Goal: Task Accomplishment & Management: Use online tool/utility

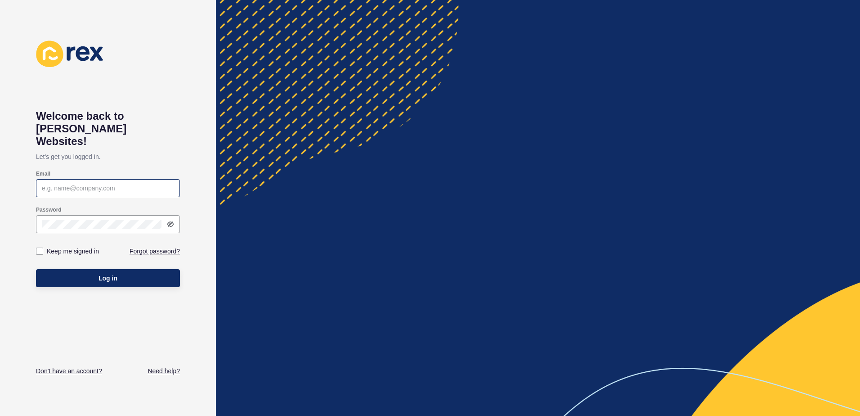
click at [61, 182] on div at bounding box center [108, 188] width 144 height 18
click at [101, 184] on input "Email" at bounding box center [108, 188] width 132 height 9
click at [67, 184] on input "Email" at bounding box center [108, 188] width 132 height 9
type input "[PERSON_NAME][EMAIL_ADDRESS][DOMAIN_NAME]"
click at [70, 247] on label "Keep me signed in" at bounding box center [73, 251] width 52 height 9
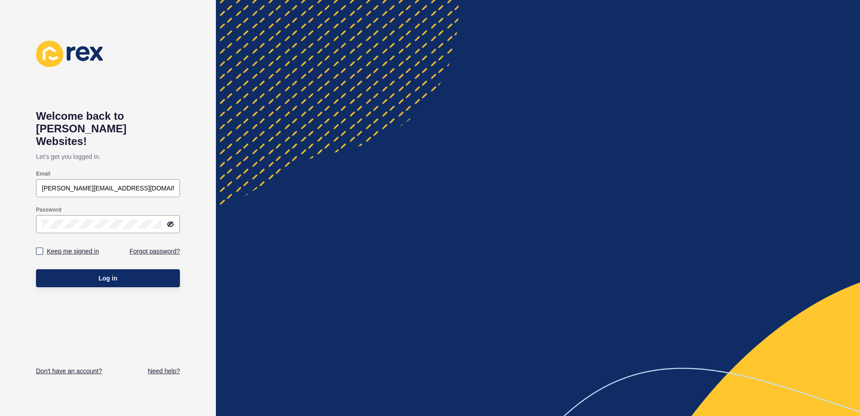
click at [44, 248] on input "Keep me signed in" at bounding box center [41, 251] width 6 height 6
checkbox input "true"
click at [89, 269] on button "Log in" at bounding box center [108, 278] width 144 height 18
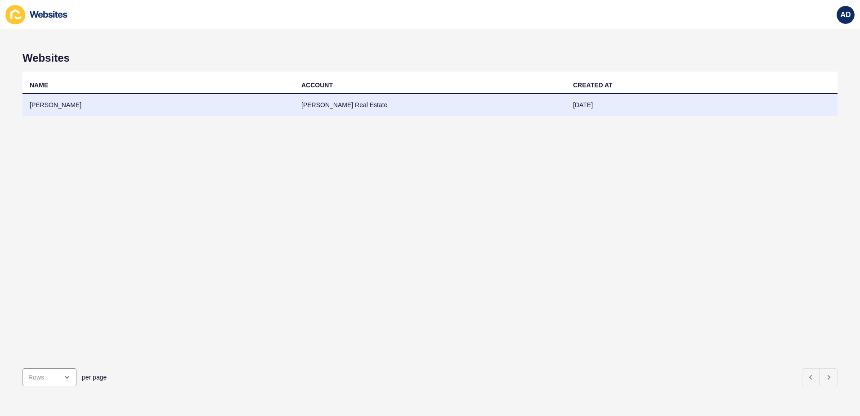
click at [350, 99] on td "[PERSON_NAME] Real Estate" at bounding box center [430, 105] width 272 height 22
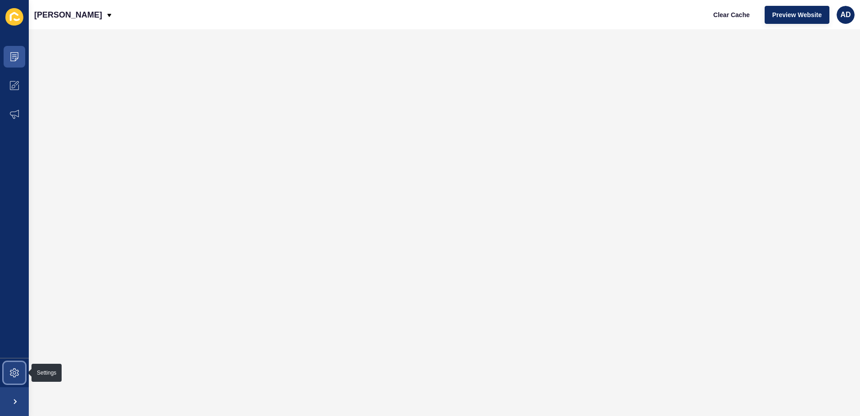
click at [16, 370] on icon at bounding box center [14, 372] width 9 height 9
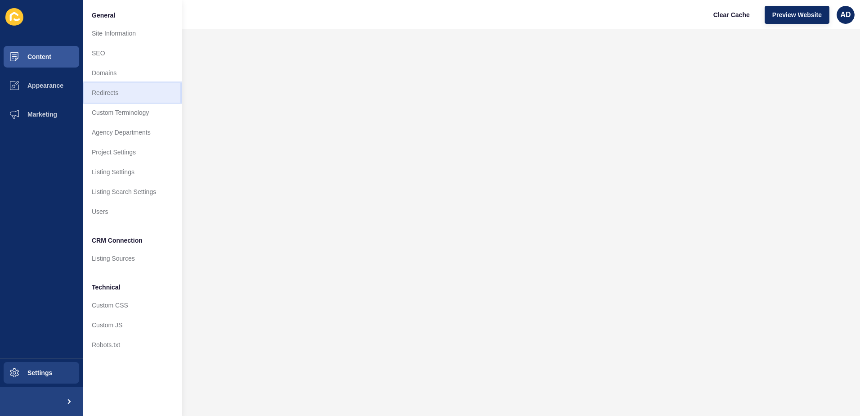
click at [118, 95] on link "Redirects" at bounding box center [132, 93] width 99 height 20
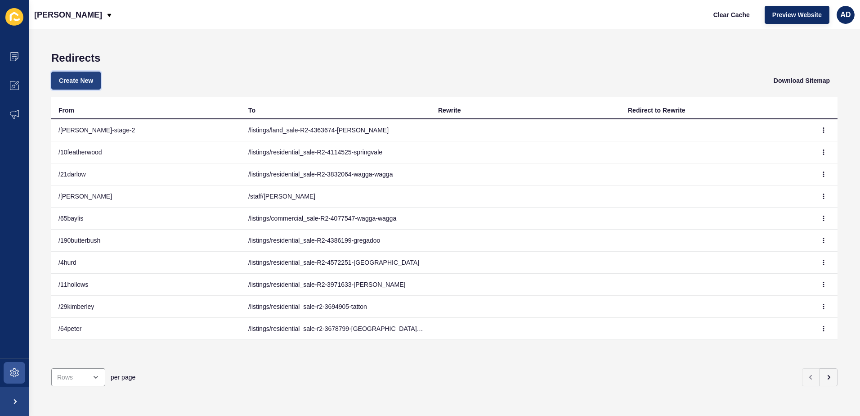
click at [90, 85] on button "Create New" at bounding box center [75, 81] width 49 height 18
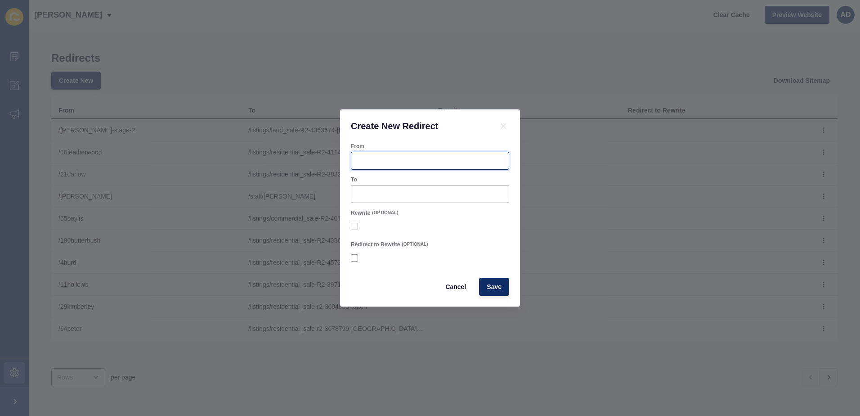
click at [373, 165] on input "From" at bounding box center [430, 160] width 147 height 9
paste input "/listings/residential_sale-R2-4672695-[GEOGRAPHIC_DATA]"
type input "/listings/residential_sale-R2-4672695-[GEOGRAPHIC_DATA]"
click at [376, 202] on div at bounding box center [430, 194] width 158 height 18
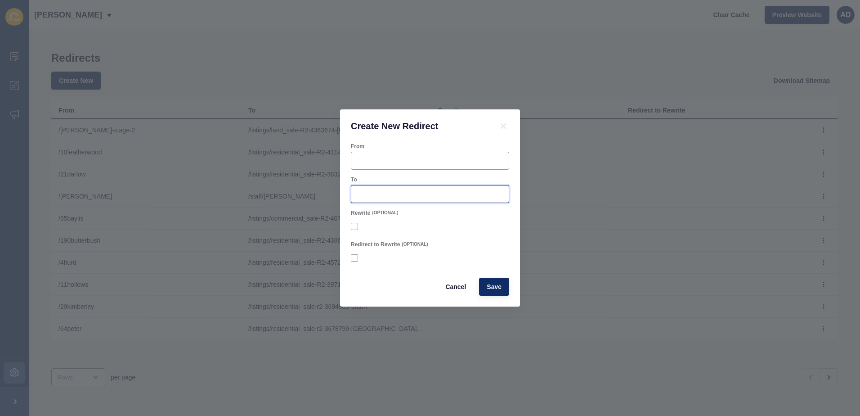
paste input "/listings/residential_sale-R2-4672695-[GEOGRAPHIC_DATA]"
type input "/listings/residential_sale-R2-4672695-[GEOGRAPHIC_DATA]"
click at [368, 162] on input "From" at bounding box center [430, 160] width 147 height 9
type input "/3bristol"
click at [490, 289] on span "Save" at bounding box center [494, 286] width 15 height 9
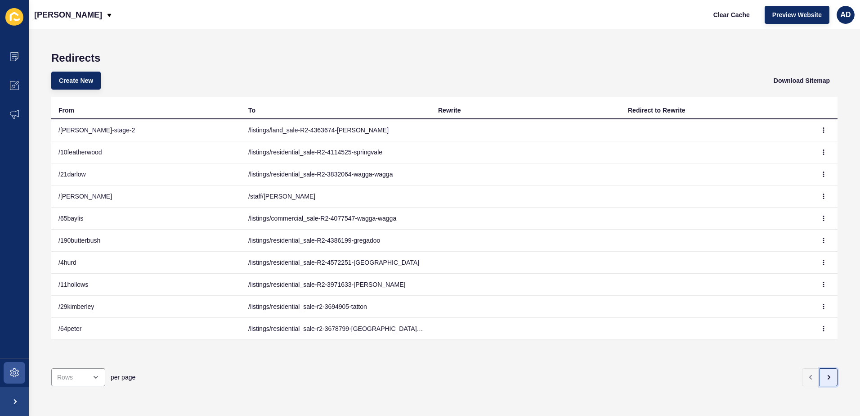
click at [825, 373] on icon "button" at bounding box center [828, 376] width 7 height 7
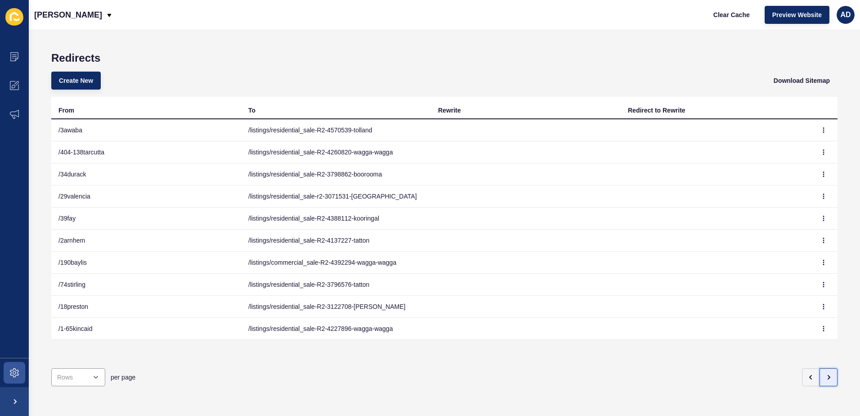
click at [825, 373] on icon "button" at bounding box center [828, 376] width 7 height 7
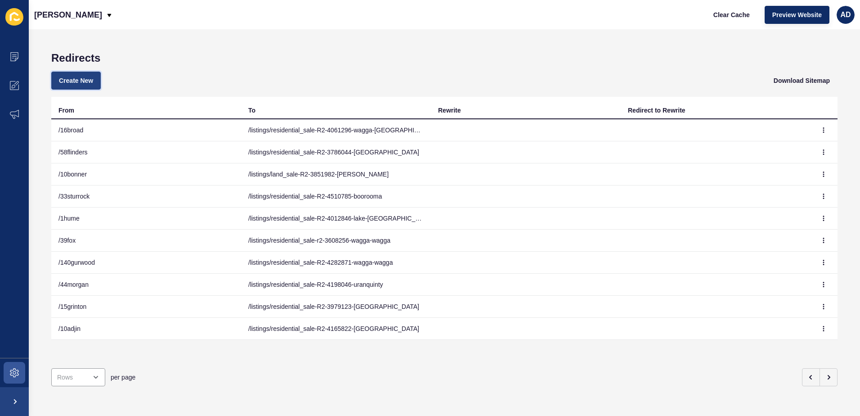
click at [77, 87] on button "Create New" at bounding box center [75, 81] width 49 height 18
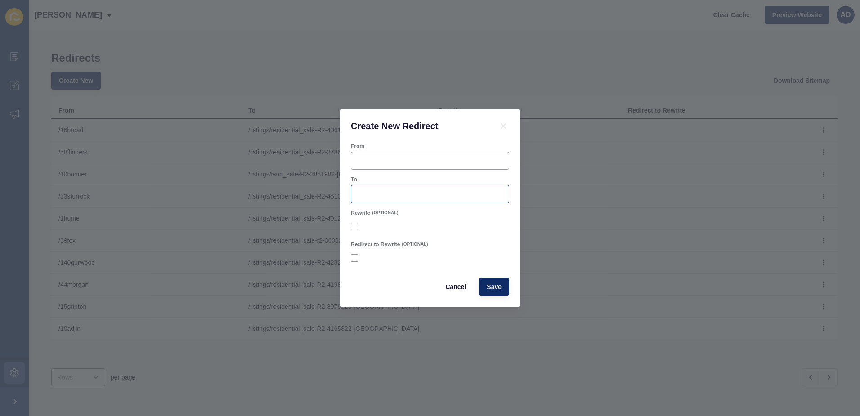
click at [362, 202] on div at bounding box center [430, 194] width 158 height 18
paste input "listings?viewType=gallery&sortby=dateListed-desc&saleOrRental=Sale&type=residen…"
click at [365, 161] on input "From" at bounding box center [430, 160] width 147 height 9
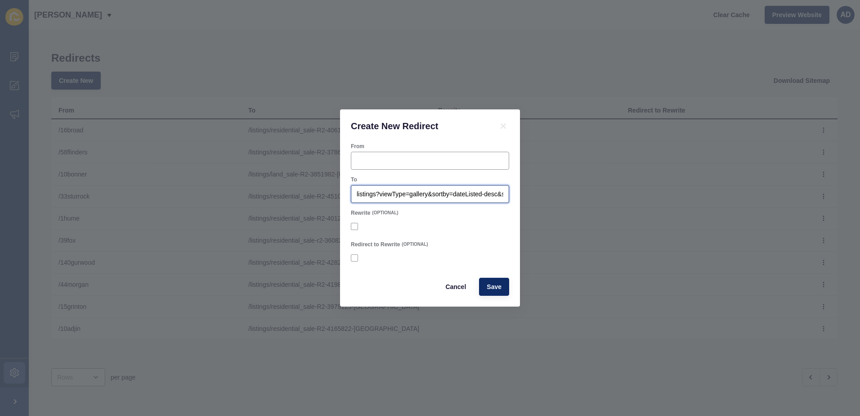
drag, startPoint x: 386, startPoint y: 197, endPoint x: 270, endPoint y: 179, distance: 116.9
click at [270, 179] on div "Create New Redirect From To listings?viewType=gallery&sortby=dateListed-desc&sa…" at bounding box center [430, 208] width 860 height 416
type input "/listings?viewType=gallery&sortby=dateListed-desc&saleOrRental=Sale&type=reside…"
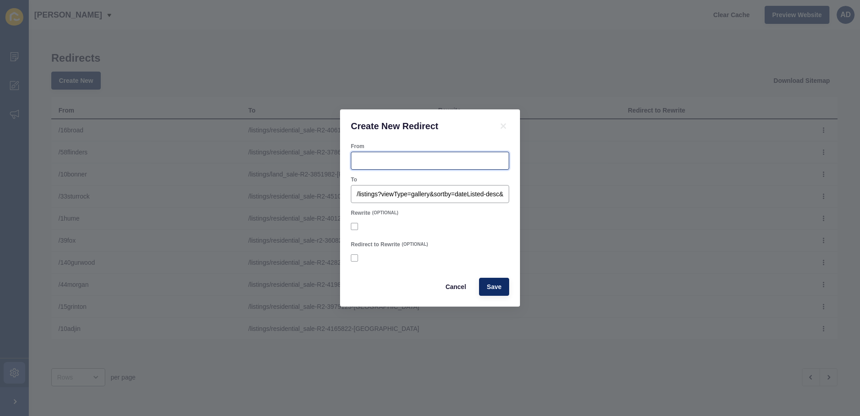
click at [368, 161] on input "From" at bounding box center [430, 160] width 147 height 9
type input "/forsale"
click at [490, 280] on button "Save" at bounding box center [494, 287] width 30 height 18
